Goal: Information Seeking & Learning: Learn about a topic

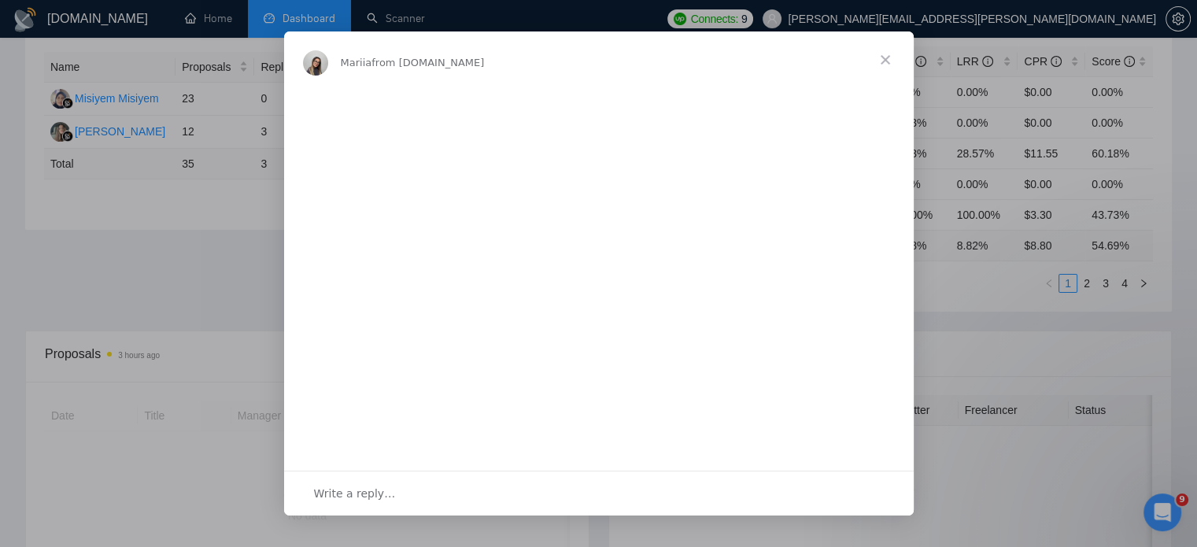
scroll to position [327, 0]
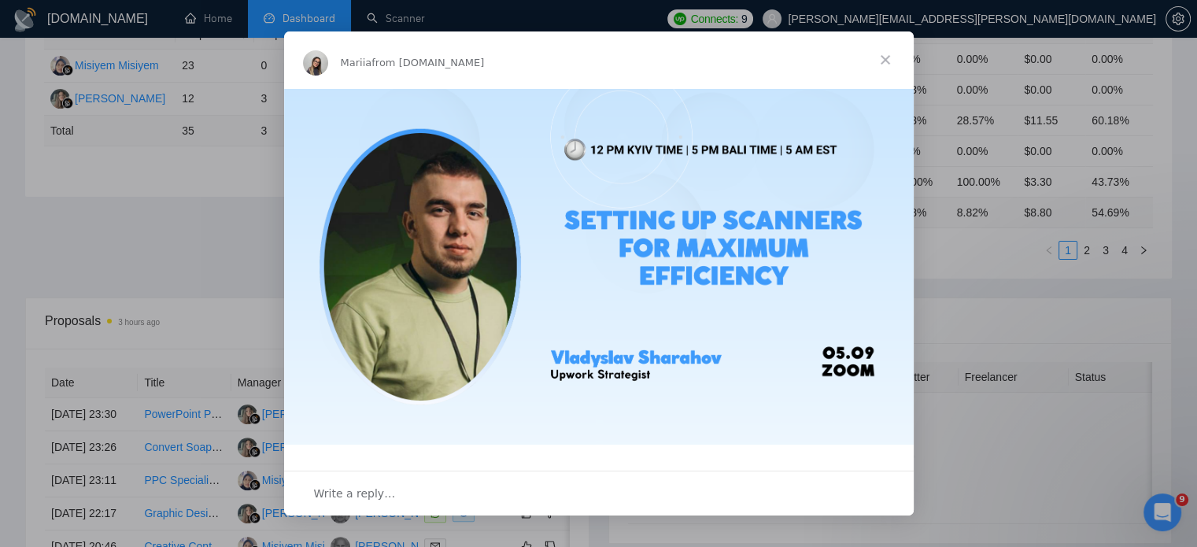
click at [879, 62] on span "Close" at bounding box center [885, 59] width 57 height 57
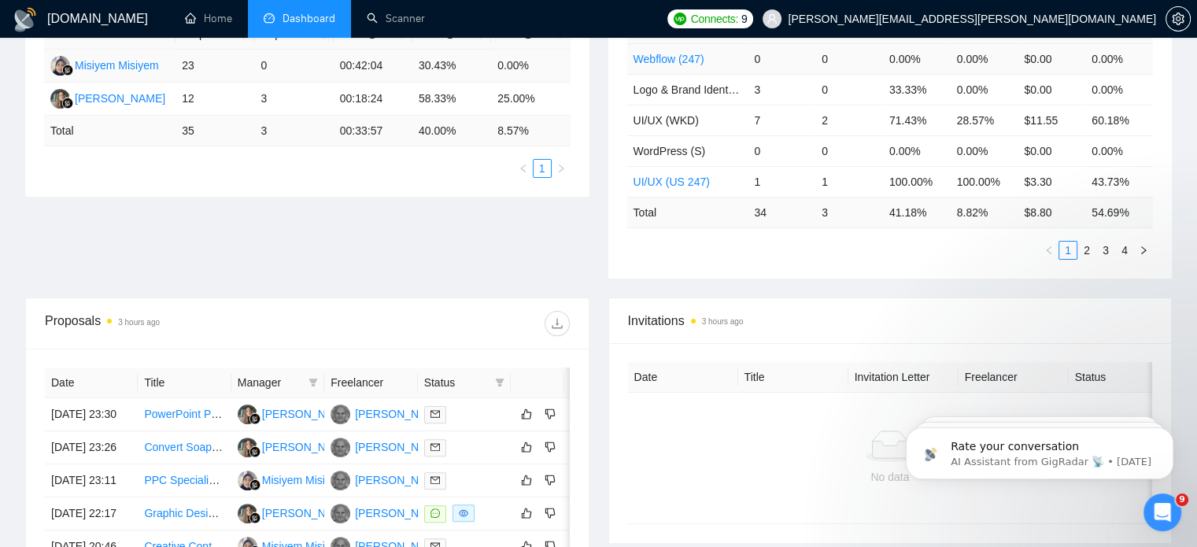
scroll to position [0, 0]
click at [232, 25] on link "Home" at bounding box center [208, 18] width 47 height 13
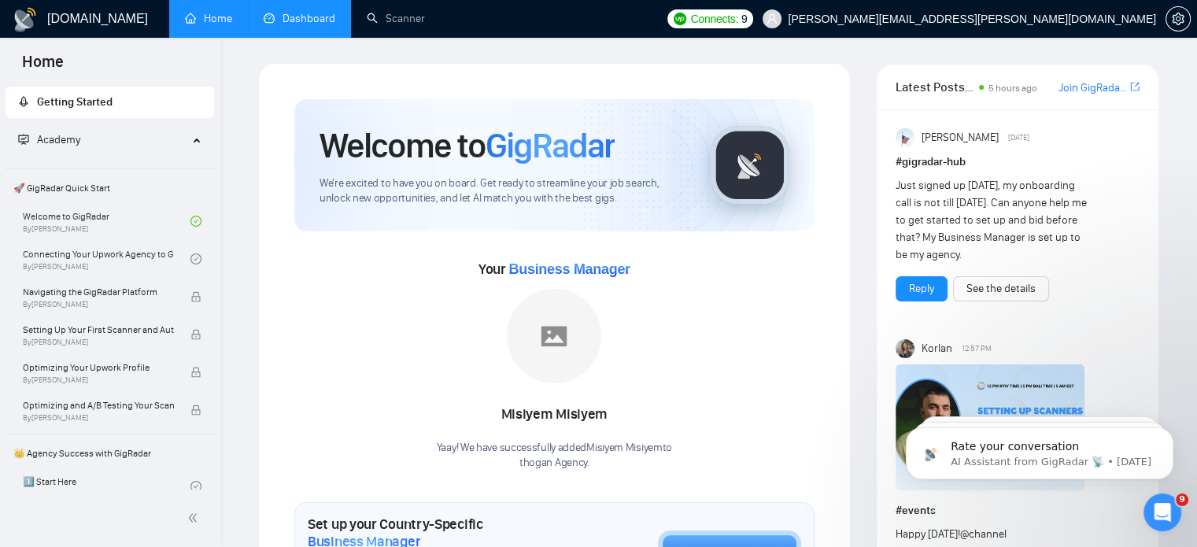
click at [275, 12] on link "Dashboard" at bounding box center [300, 18] width 72 height 13
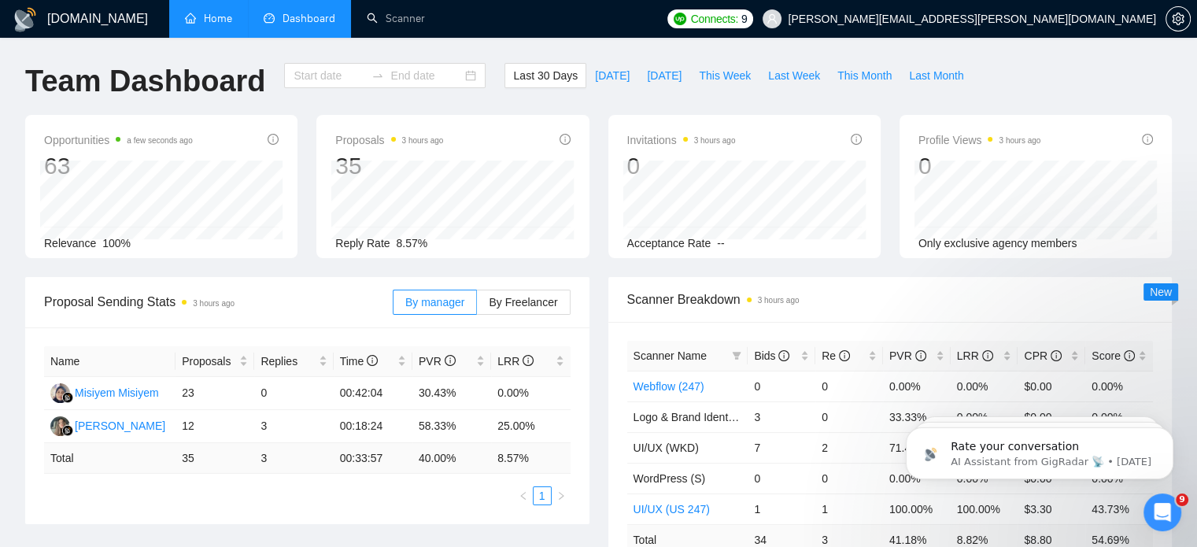
type input "[DATE]"
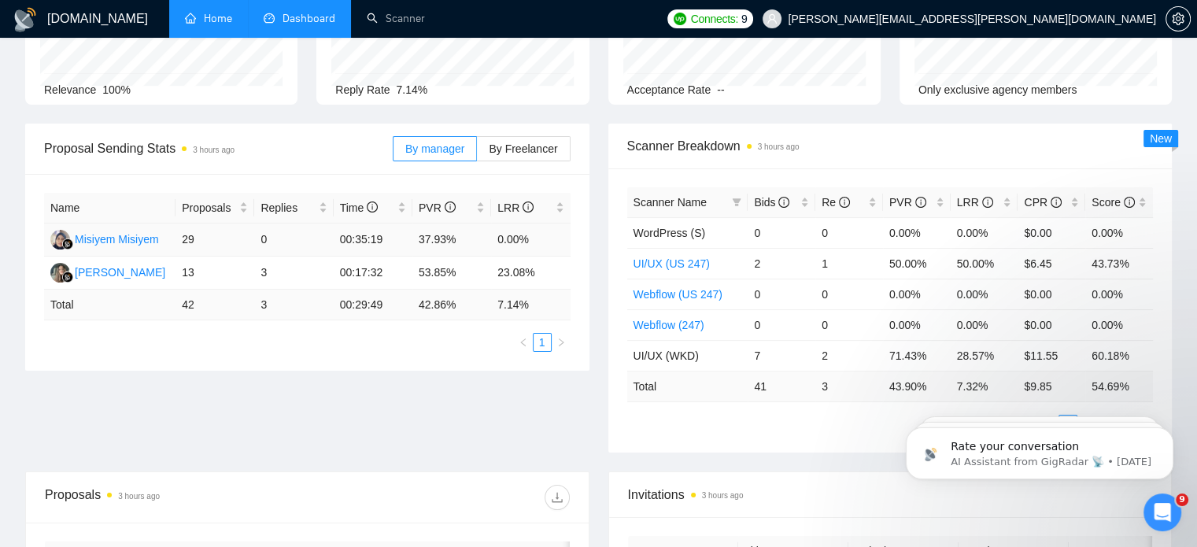
scroll to position [151, 0]
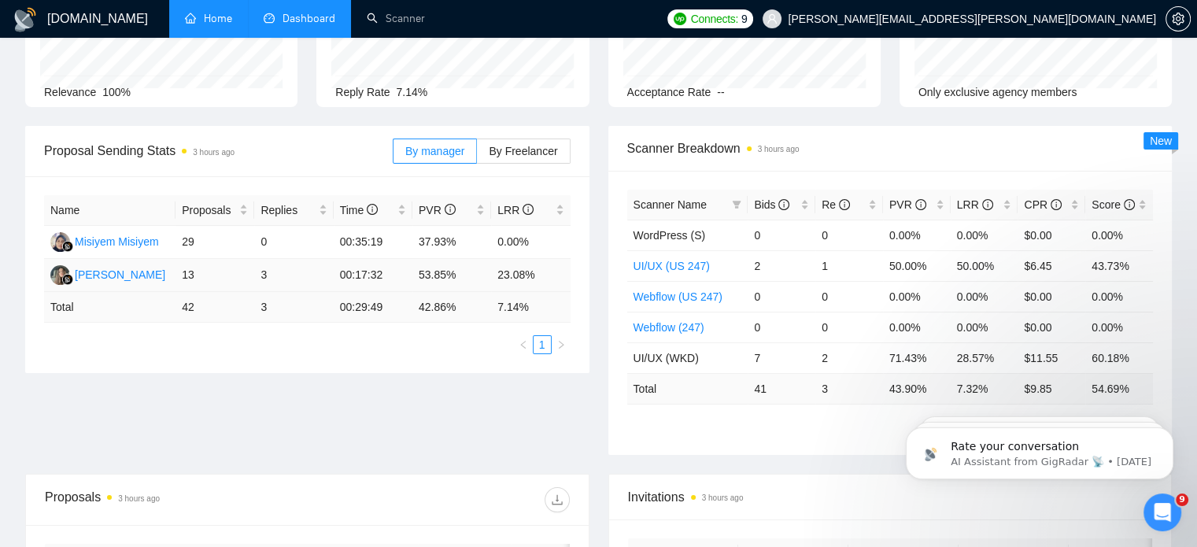
click at [514, 276] on td "23.08%" at bounding box center [530, 275] width 79 height 33
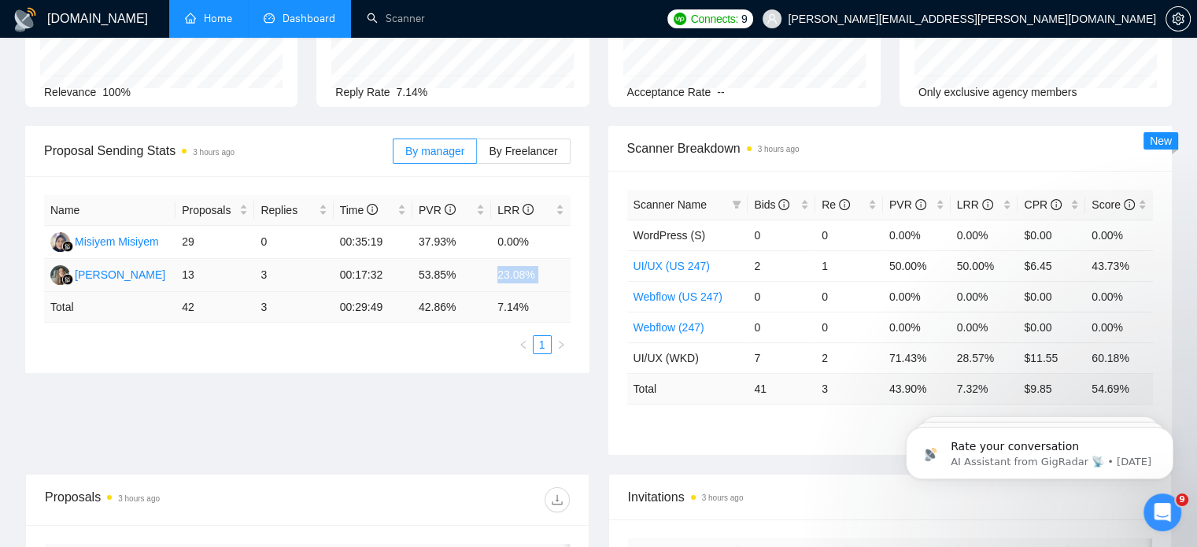
click at [514, 276] on td "23.08%" at bounding box center [530, 275] width 79 height 33
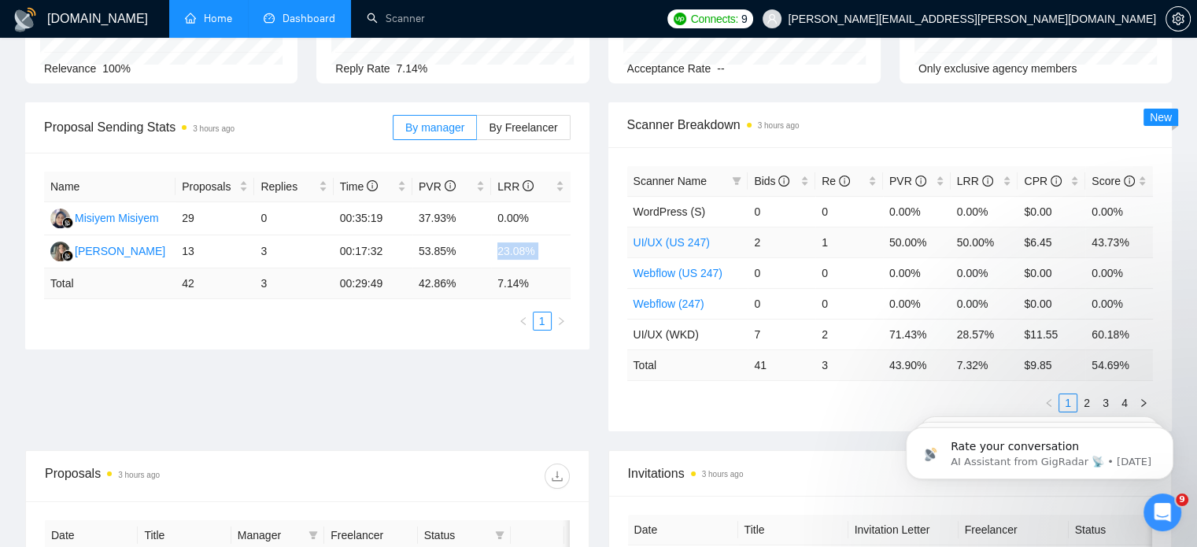
scroll to position [0, 0]
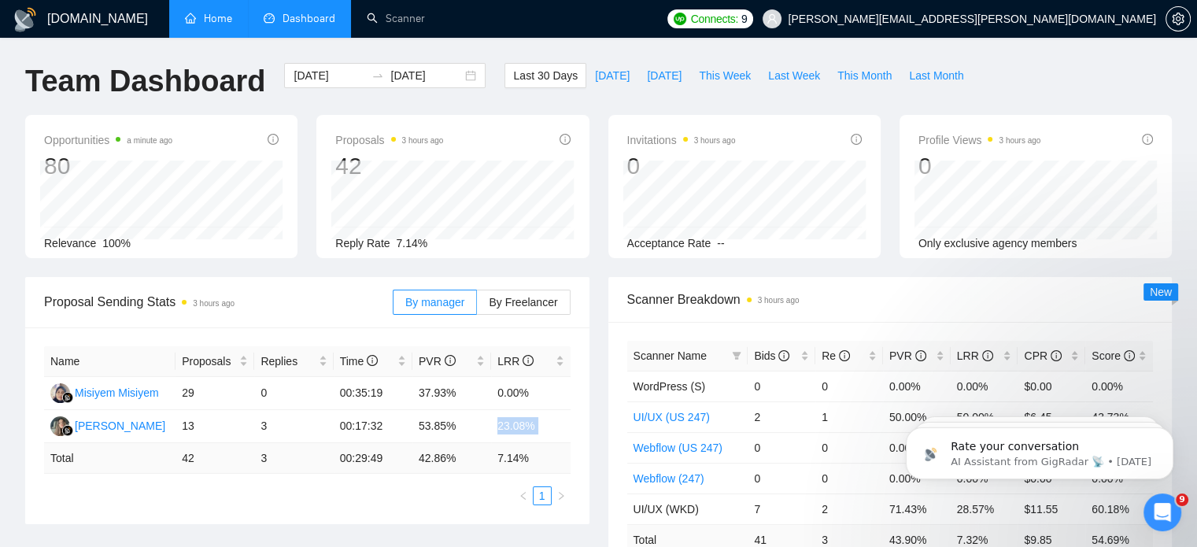
click at [223, 25] on link "Home" at bounding box center [208, 18] width 47 height 13
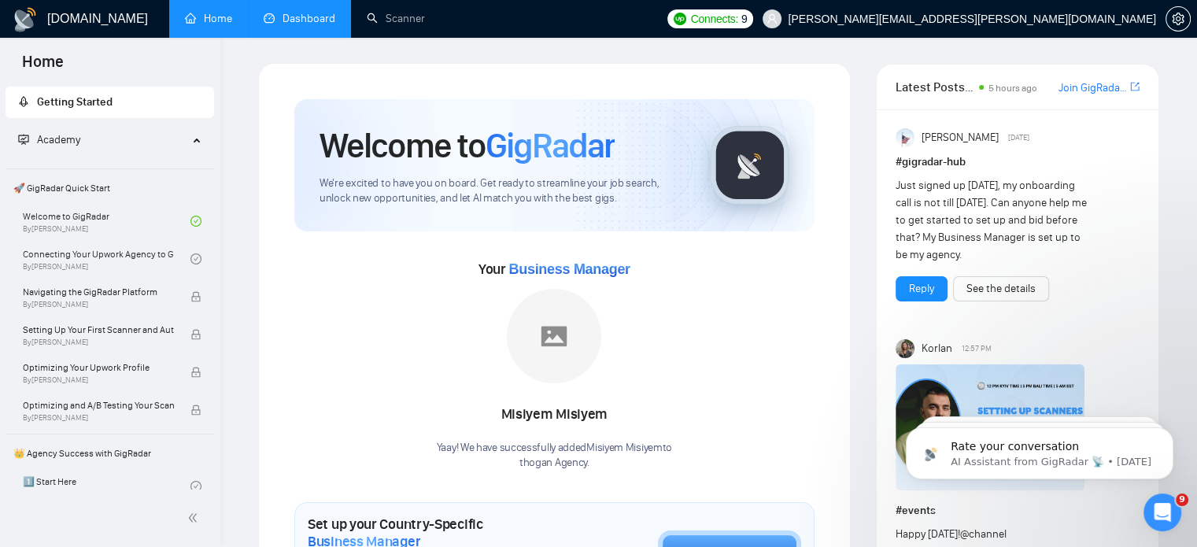
click at [318, 19] on link "Dashboard" at bounding box center [300, 18] width 72 height 13
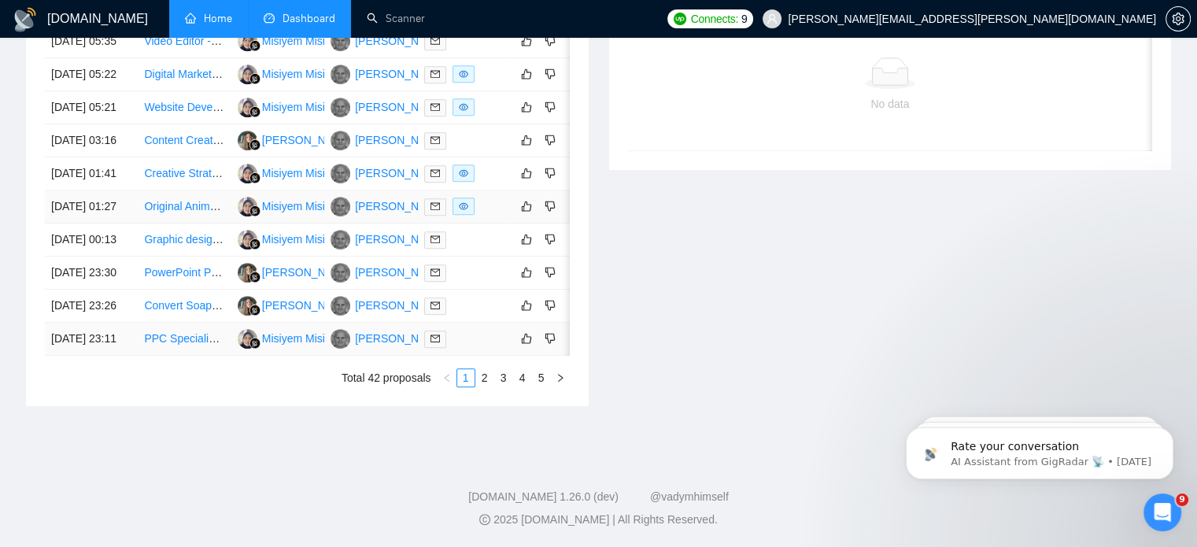
scroll to position [831, 0]
click at [488, 386] on link "2" at bounding box center [484, 377] width 17 height 17
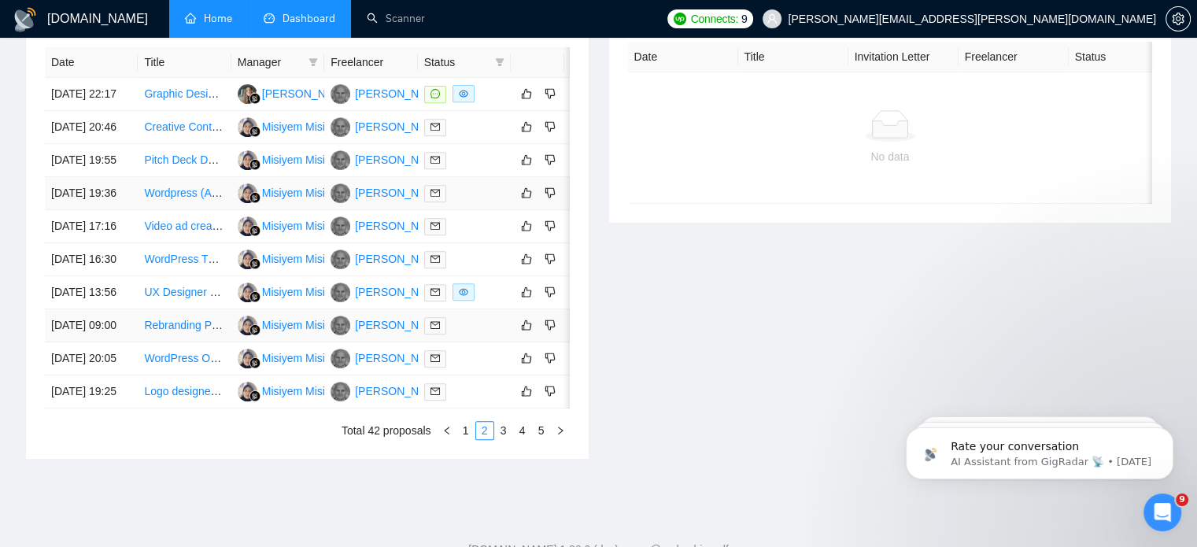
scroll to position [599, 0]
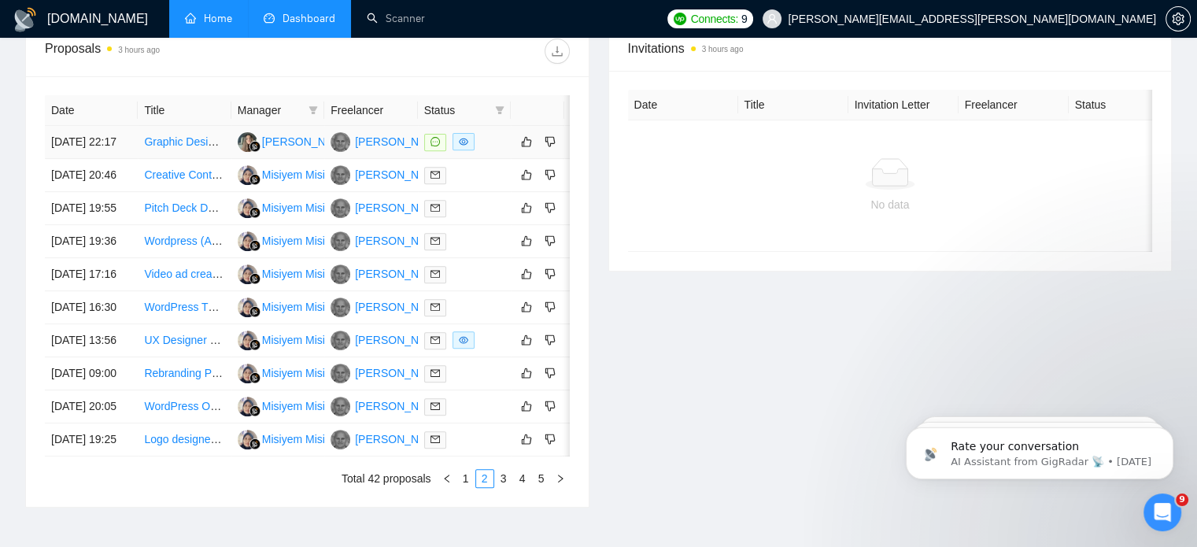
drag, startPoint x: 190, startPoint y: 149, endPoint x: 177, endPoint y: 151, distance: 12.8
click at [177, 148] on link "Graphic Designer" at bounding box center [187, 141] width 86 height 13
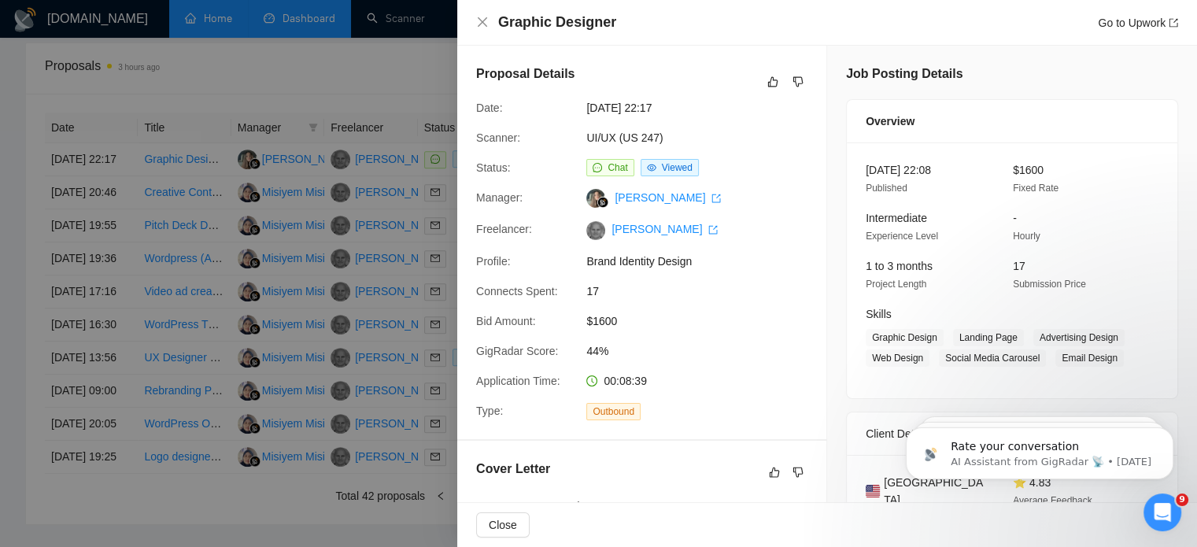
click at [487, 29] on div "Graphic Designer Go to Upwork" at bounding box center [827, 23] width 702 height 20
click at [481, 22] on icon "close" at bounding box center [482, 22] width 13 height 13
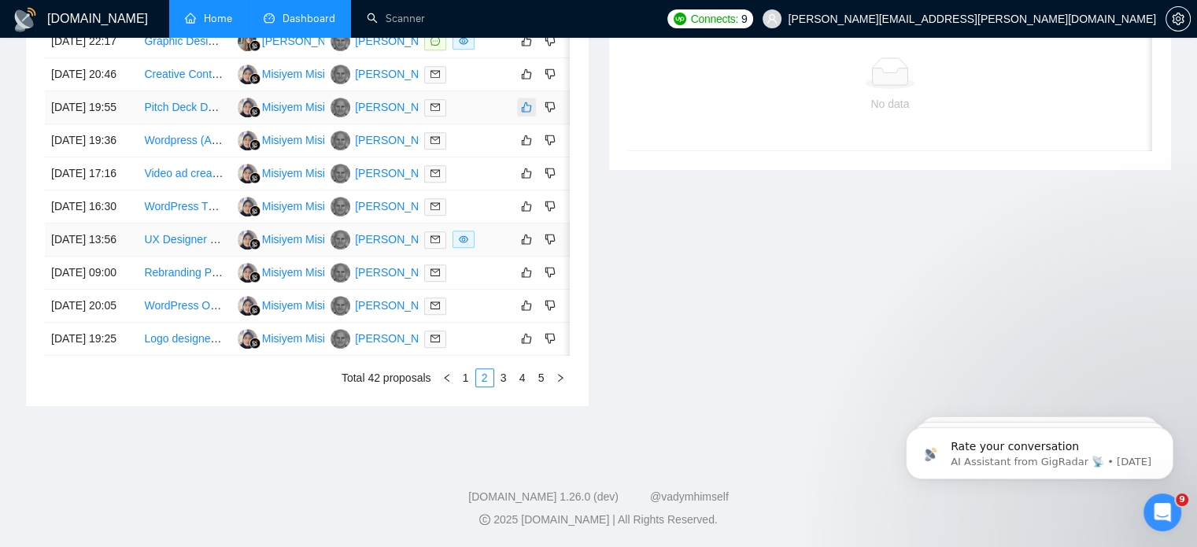
scroll to position [782, 0]
click at [507, 386] on link "3" at bounding box center [503, 377] width 17 height 17
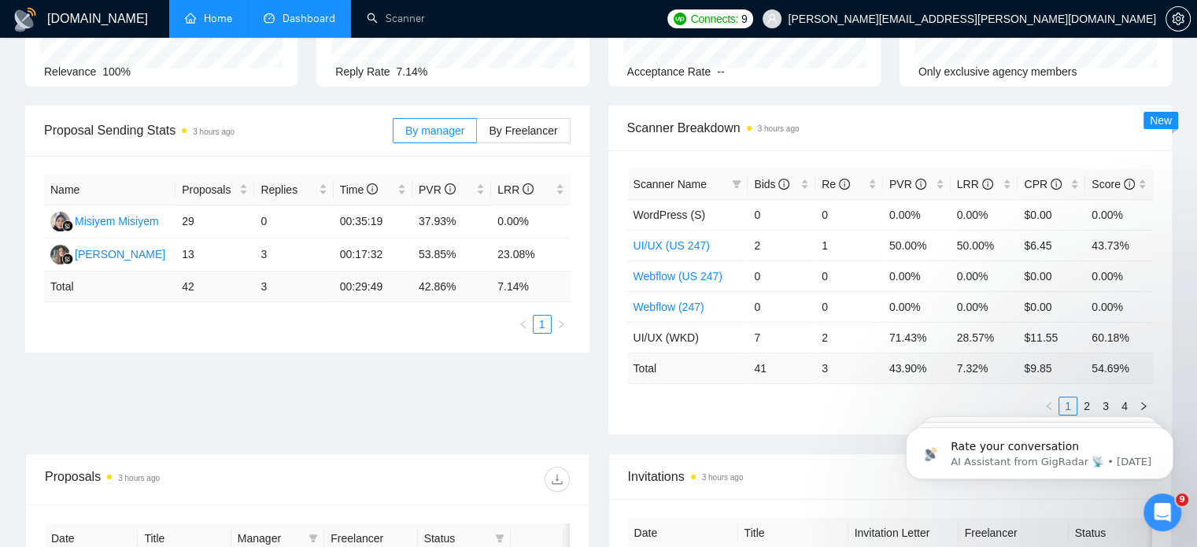
scroll to position [131, 0]
